Goal: Task Accomplishment & Management: Manage account settings

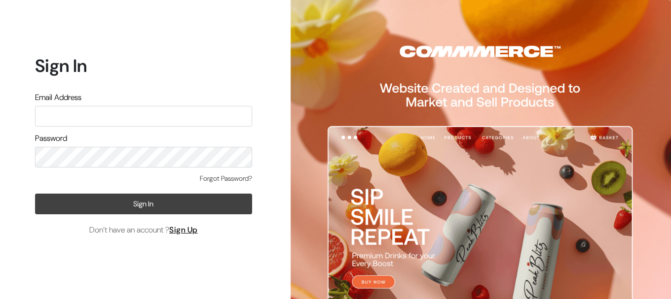
type input "ecomservicesmumbai@gmail.com"
click at [134, 208] on button "Sign In" at bounding box center [143, 204] width 217 height 21
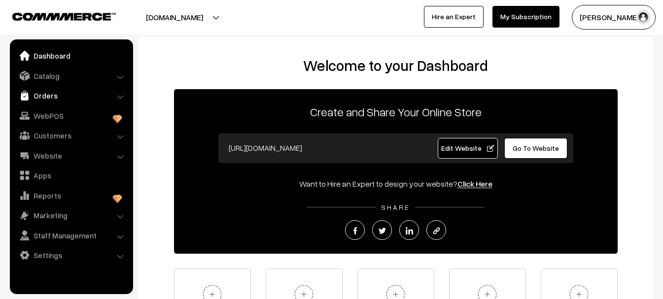
click at [45, 95] on link "Orders" at bounding box center [70, 96] width 117 height 18
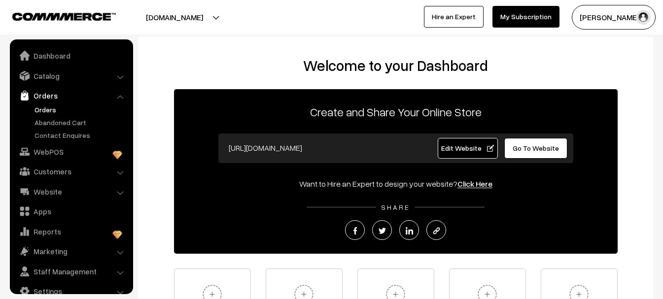
click at [42, 107] on link "Orders" at bounding box center [81, 110] width 98 height 10
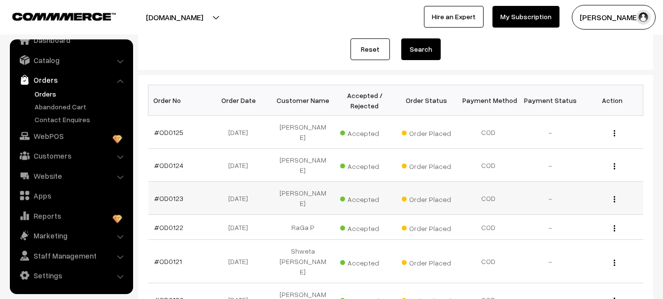
scroll to position [148, 0]
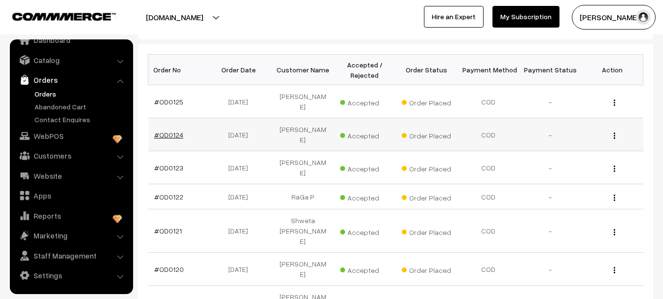
click at [175, 131] on link "#OD0124" at bounding box center [168, 135] width 29 height 8
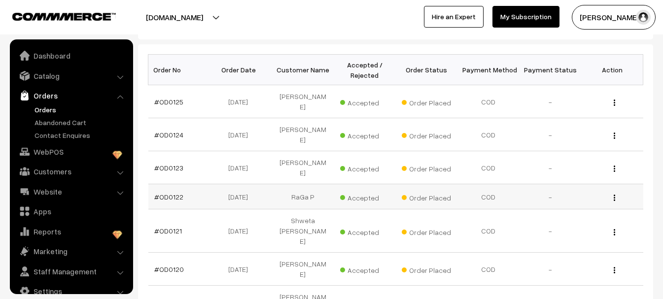
scroll to position [16, 0]
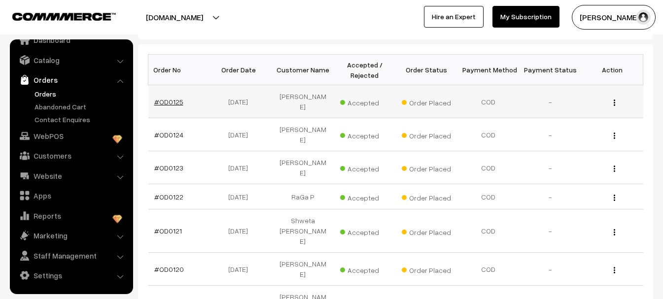
click at [174, 99] on link "#OD0125" at bounding box center [168, 102] width 29 height 8
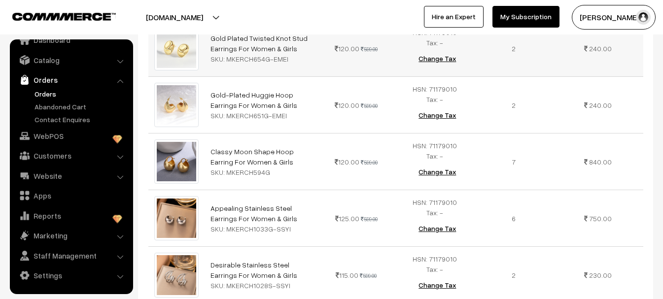
scroll to position [16, 0]
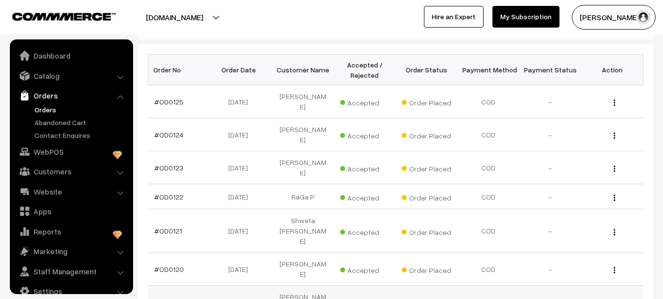
scroll to position [16, 0]
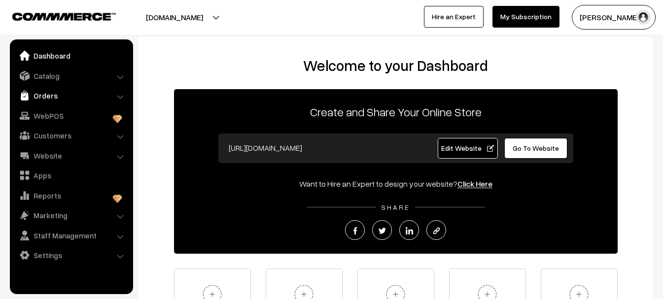
click at [47, 97] on link "Orders" at bounding box center [70, 96] width 117 height 18
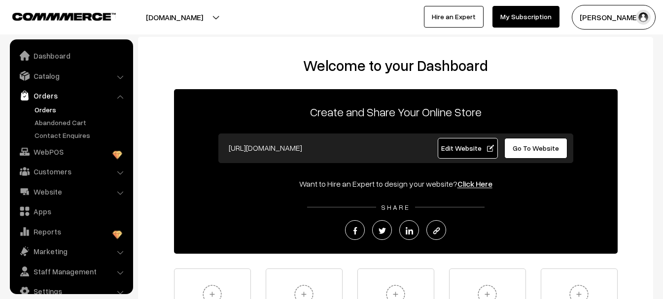
click at [50, 112] on link "Orders" at bounding box center [81, 110] width 98 height 10
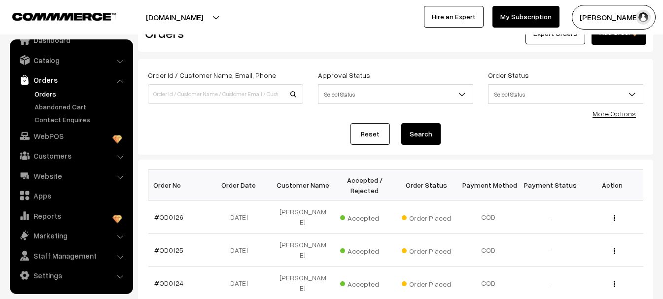
scroll to position [49, 0]
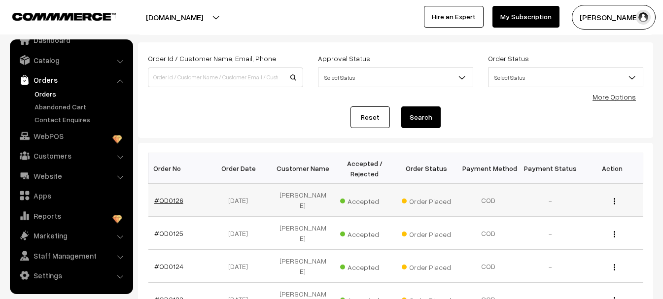
click at [173, 196] on link "#OD0126" at bounding box center [168, 200] width 29 height 8
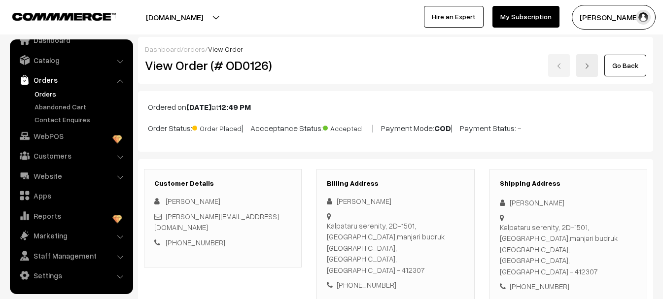
click at [57, 97] on link "Orders" at bounding box center [81, 94] width 98 height 10
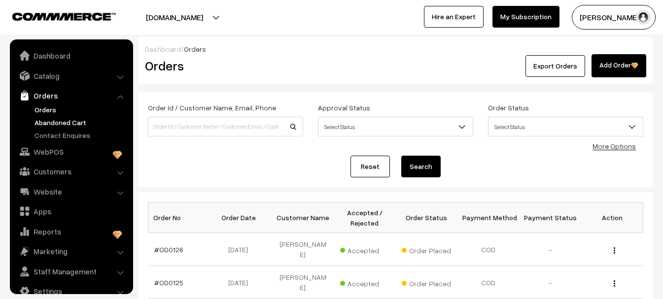
scroll to position [16, 0]
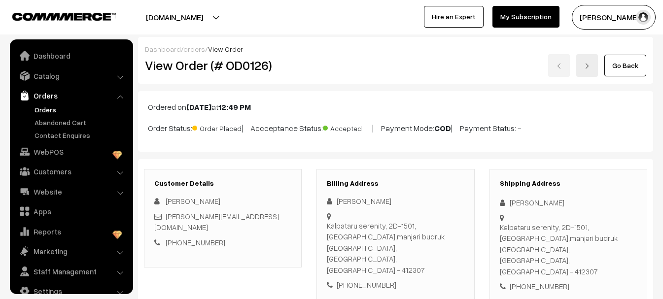
scroll to position [16, 0]
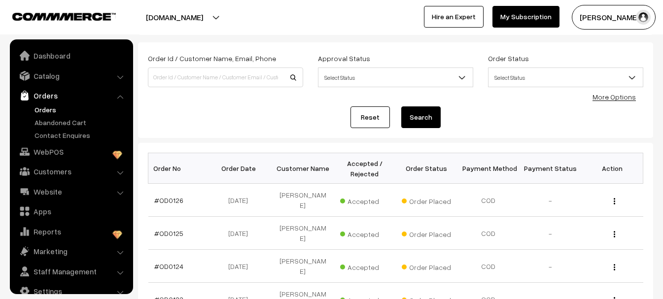
scroll to position [16, 0]
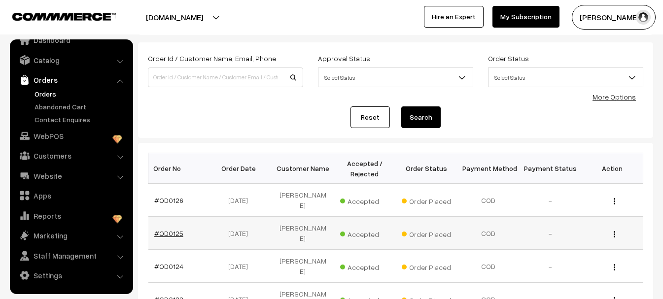
click at [166, 229] on link "#OD0125" at bounding box center [168, 233] width 29 height 8
